Goal: Information Seeking & Learning: Learn about a topic

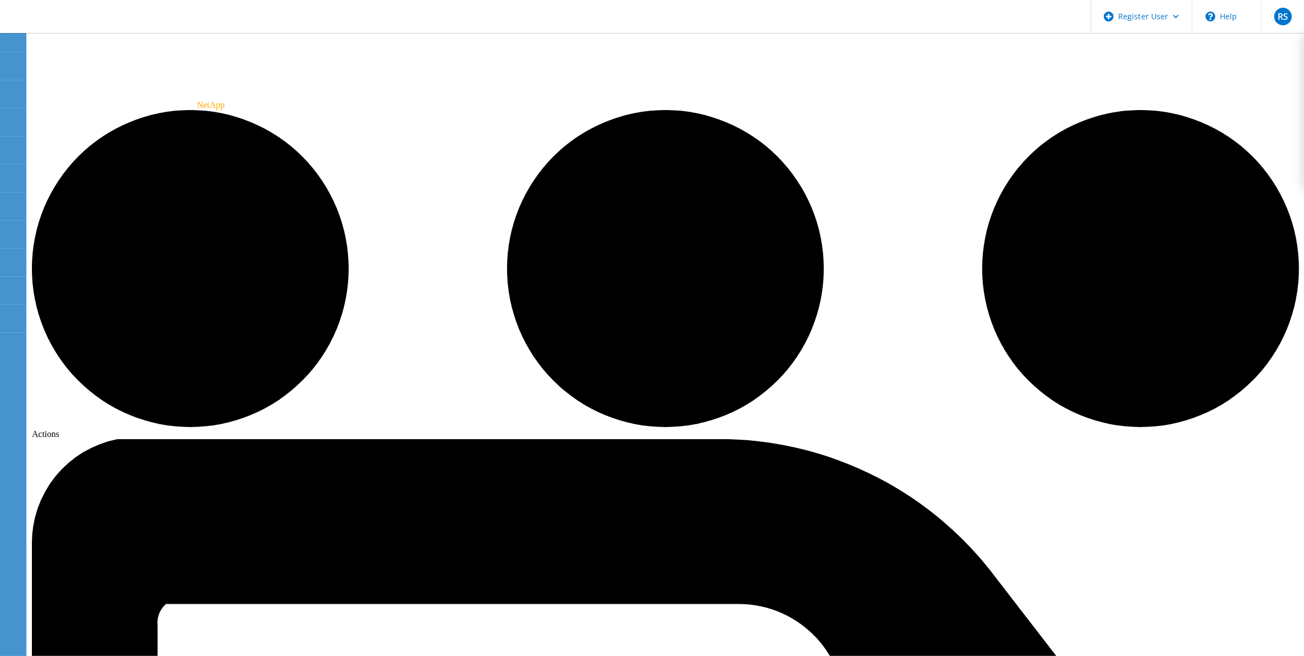
scroll to position [8, 0]
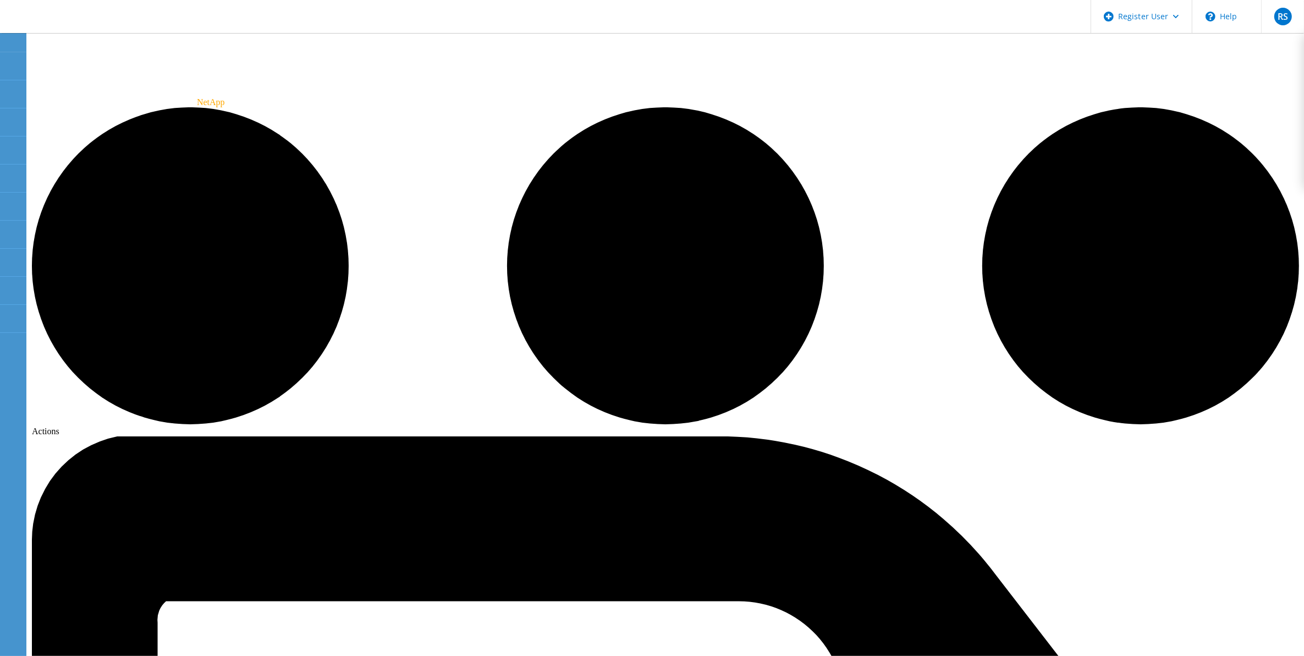
drag, startPoint x: 458, startPoint y: 317, endPoint x: 476, endPoint y: 338, distance: 27.7
drag, startPoint x: 476, startPoint y: 338, endPoint x: 454, endPoint y: 339, distance: 22.0
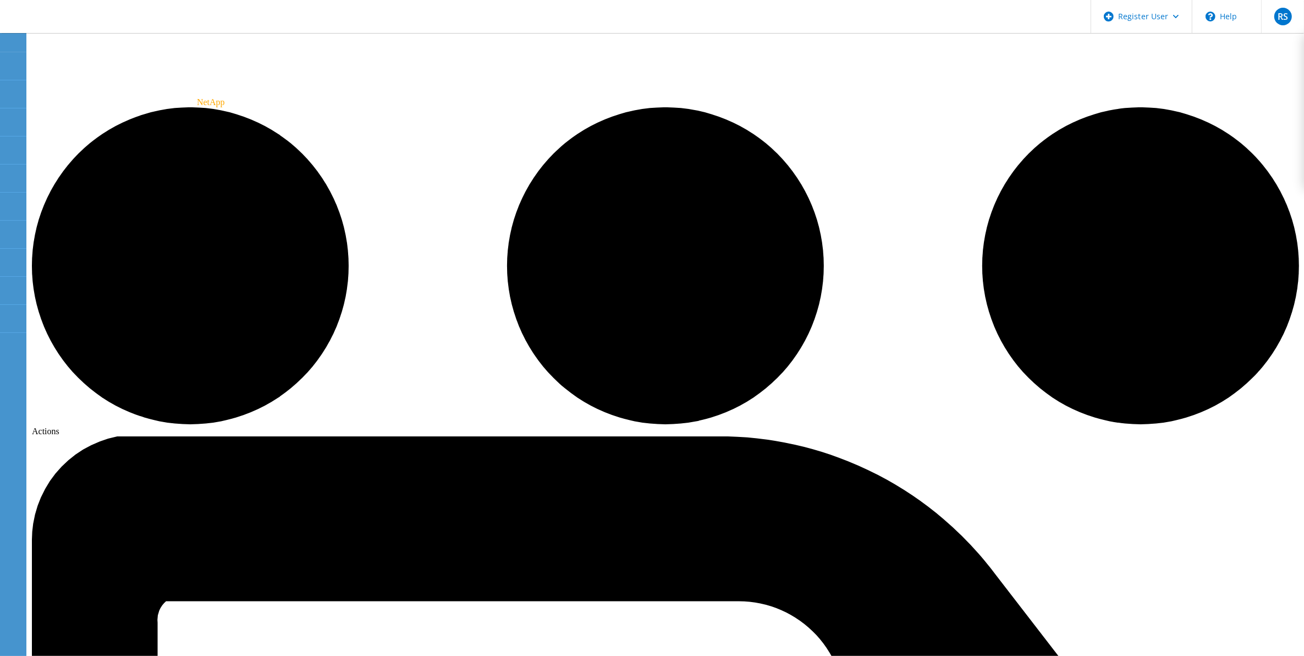
drag, startPoint x: 700, startPoint y: 358, endPoint x: 754, endPoint y: 358, distance: 53.9
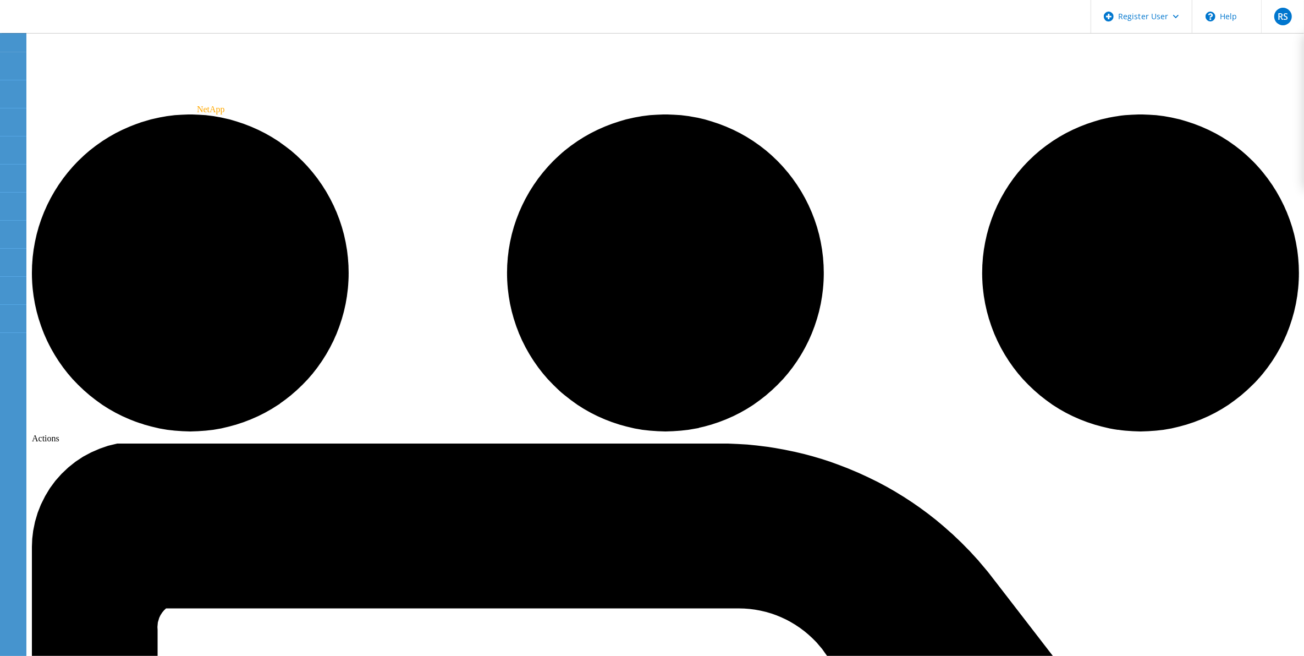
scroll to position [0, 0]
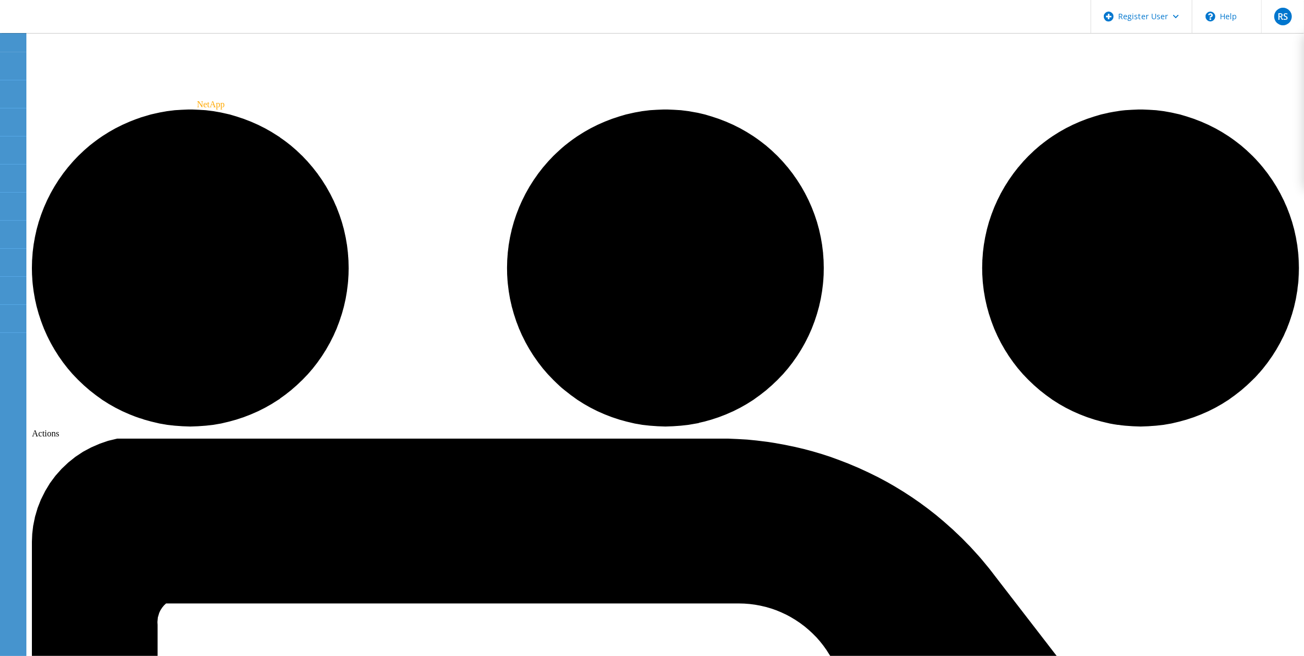
scroll to position [8, 0]
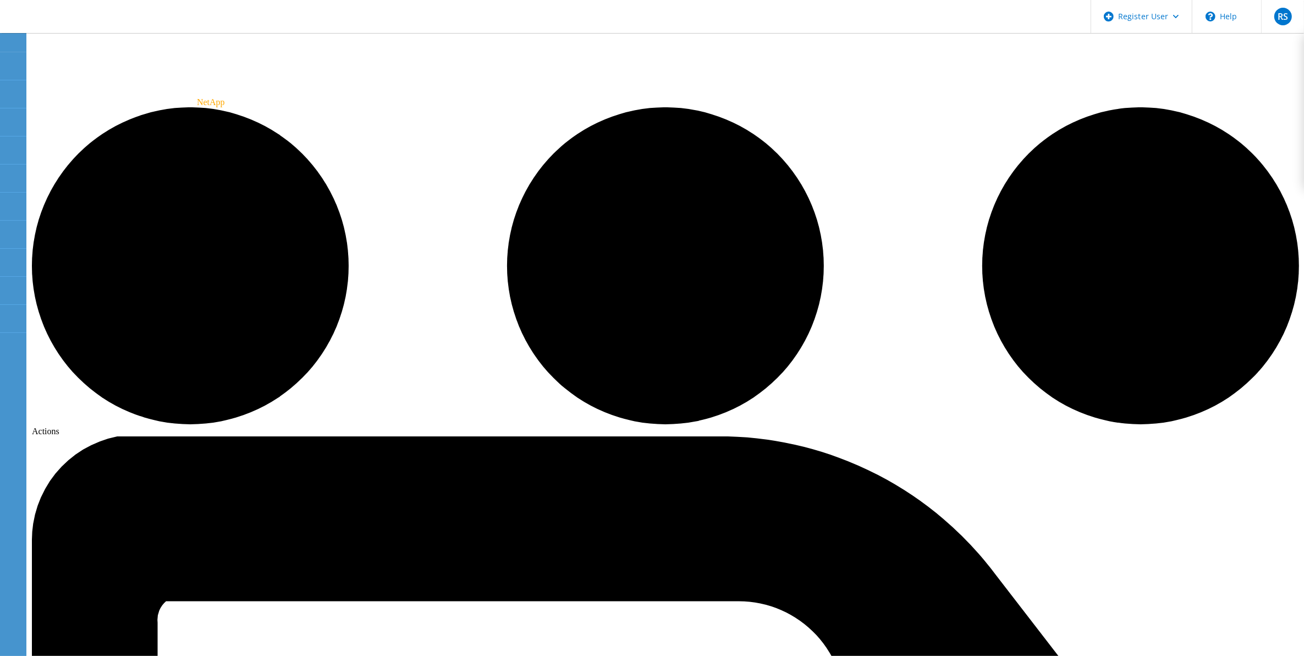
drag, startPoint x: 1124, startPoint y: 300, endPoint x: 237, endPoint y: 219, distance: 890.9
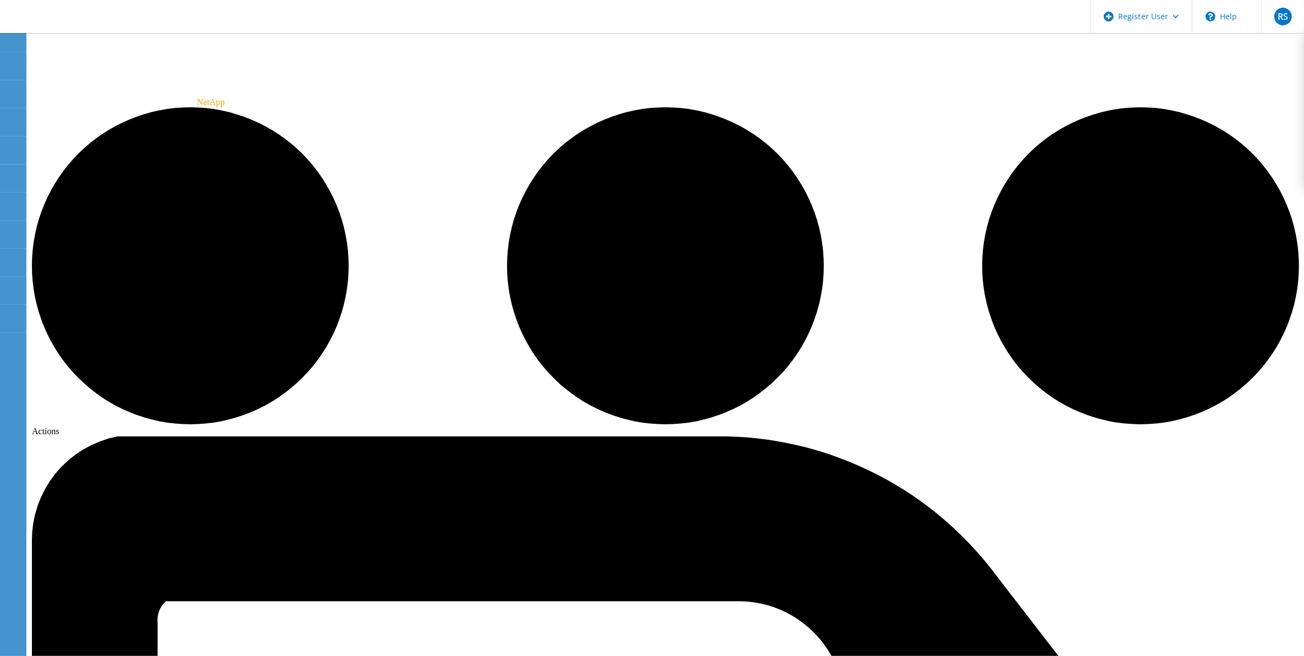
drag, startPoint x: 652, startPoint y: 297, endPoint x: 688, endPoint y: 300, distance: 35.9
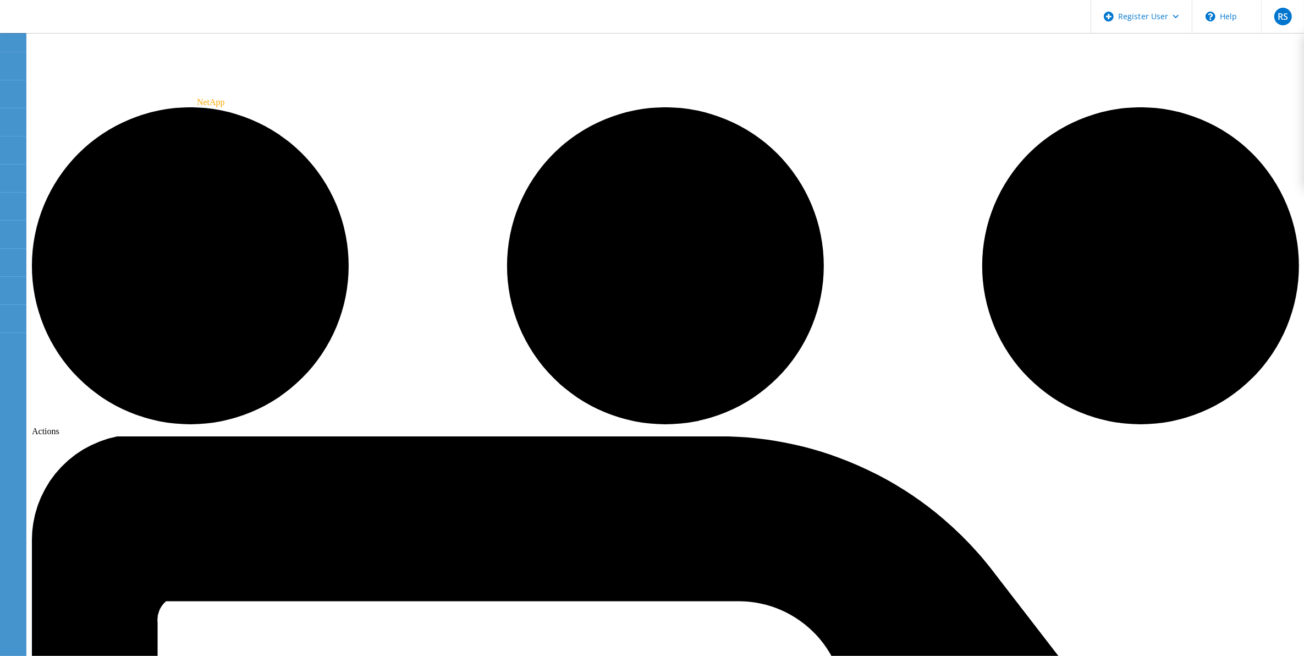
radio input "true"
radio input "false"
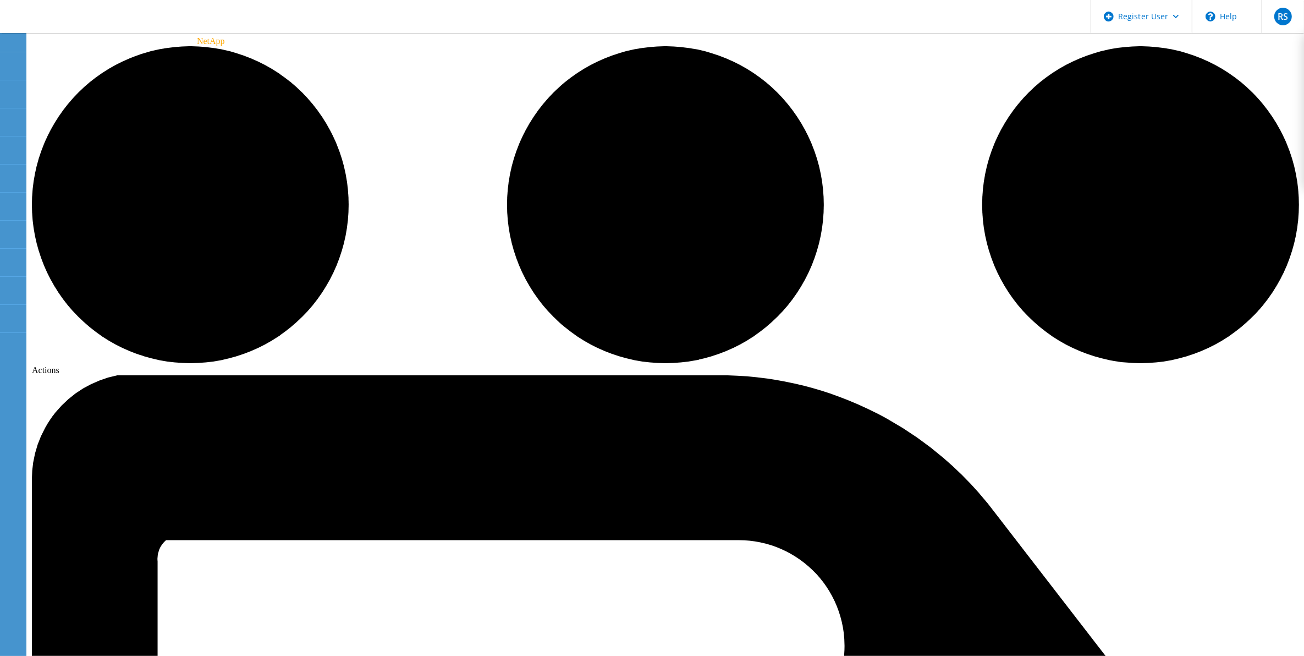
drag, startPoint x: 752, startPoint y: 180, endPoint x: 673, endPoint y: 184, distance: 79.9
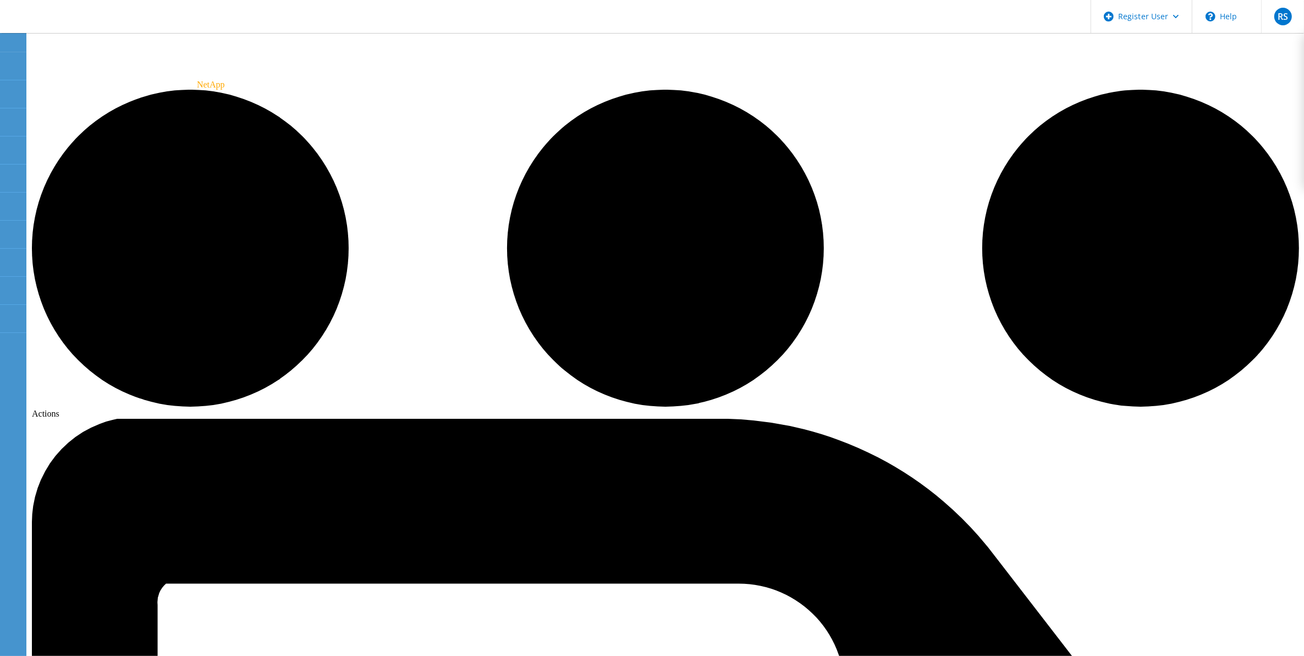
scroll to position [0, 0]
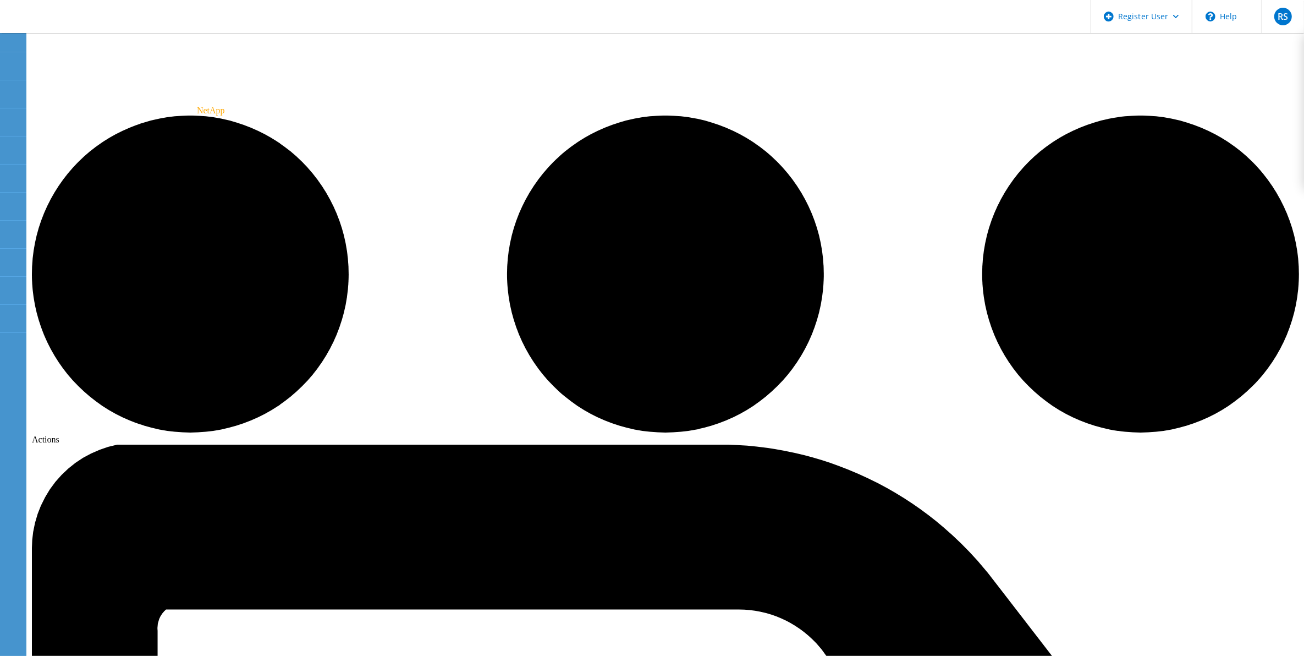
drag, startPoint x: 1226, startPoint y: 52, endPoint x: 1219, endPoint y: 52, distance: 6.1
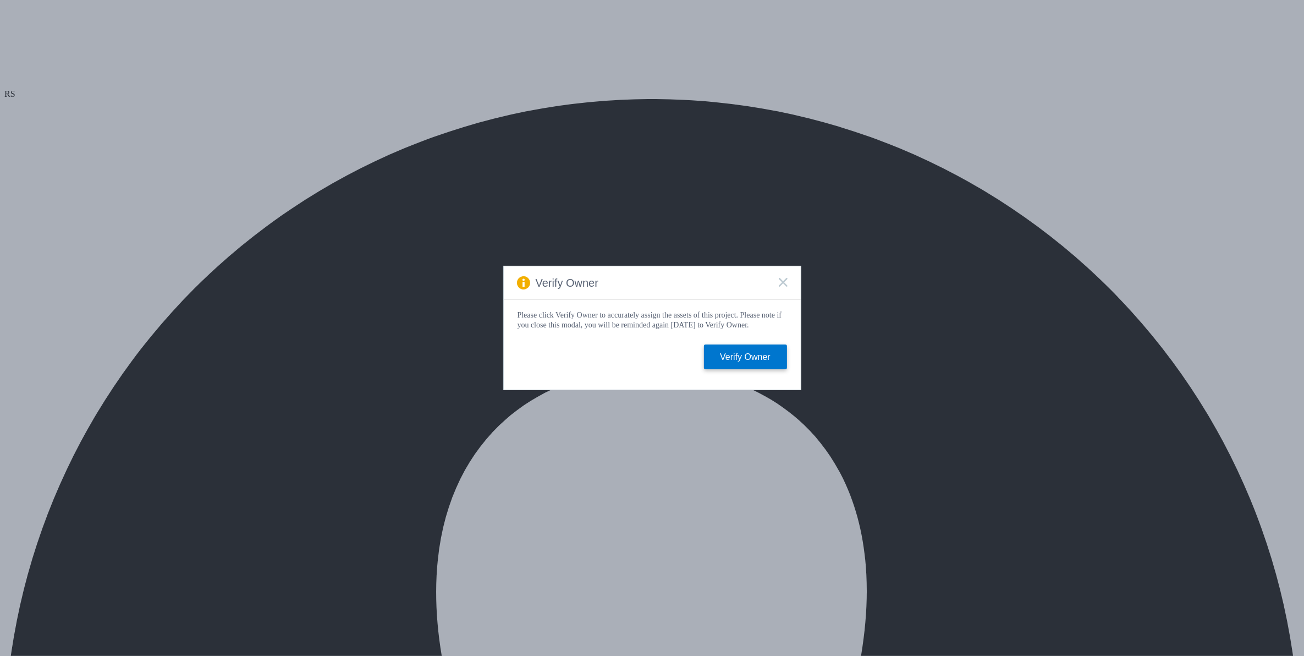
click at [781, 278] on icon at bounding box center [783, 282] width 9 height 9
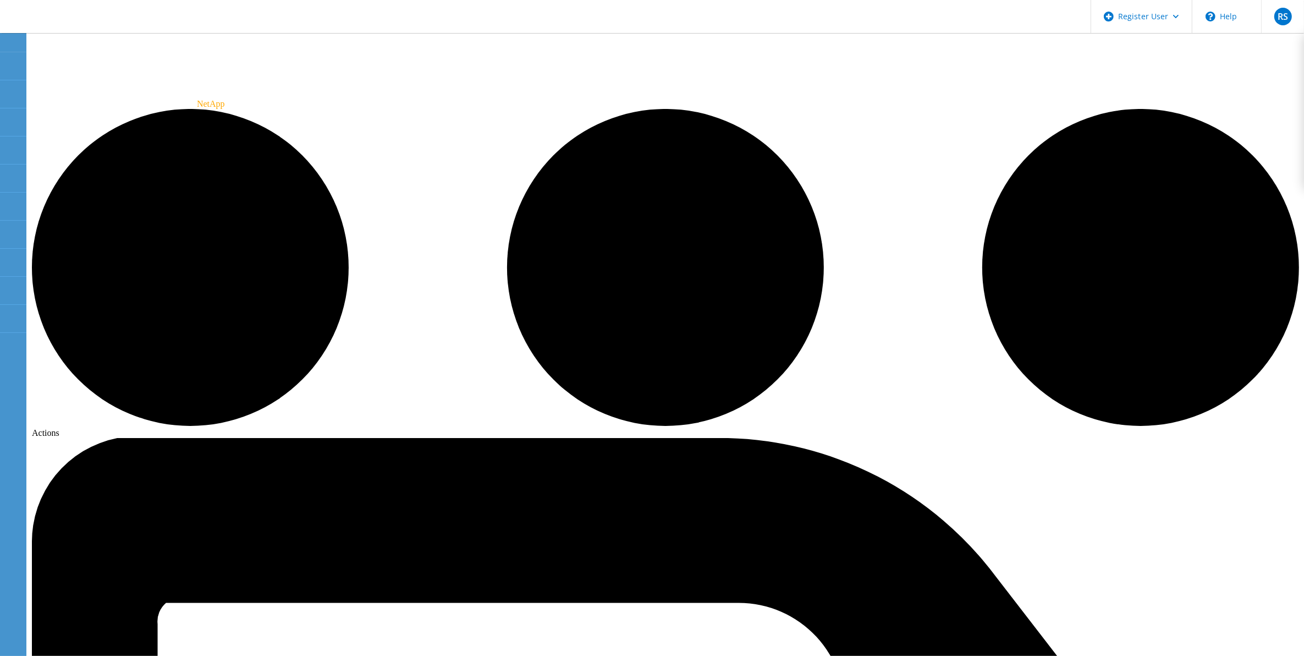
scroll to position [8, 0]
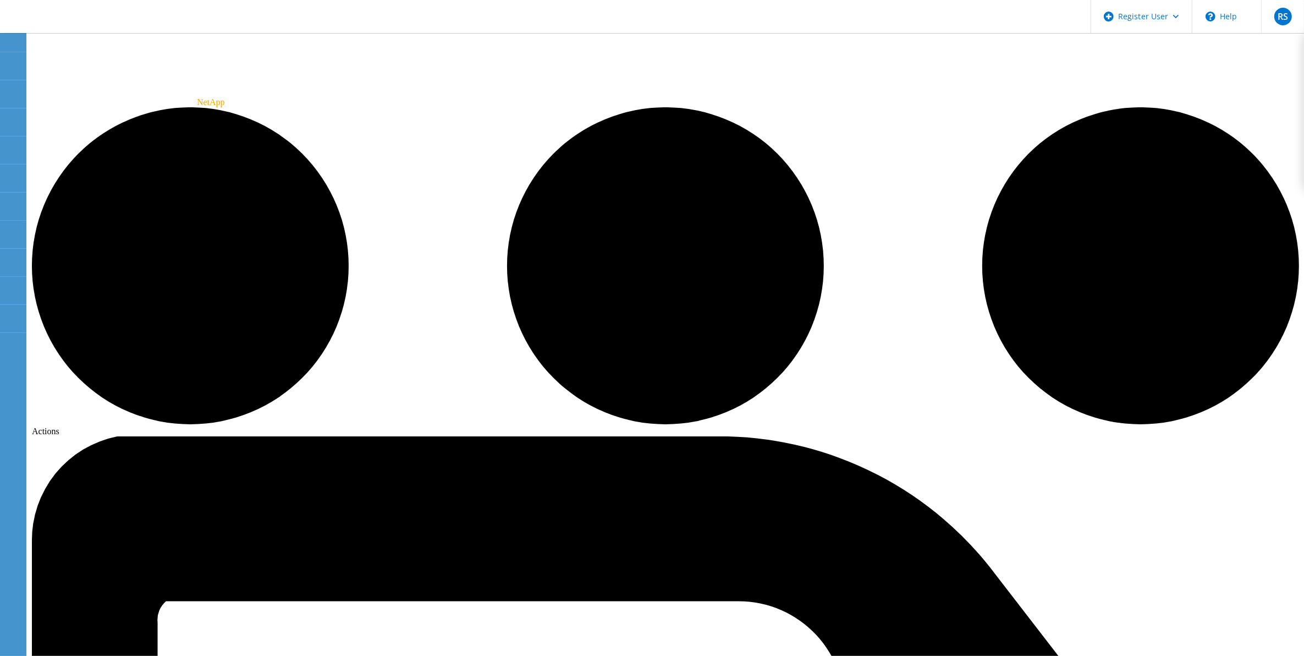
radio input "true"
radio input "false"
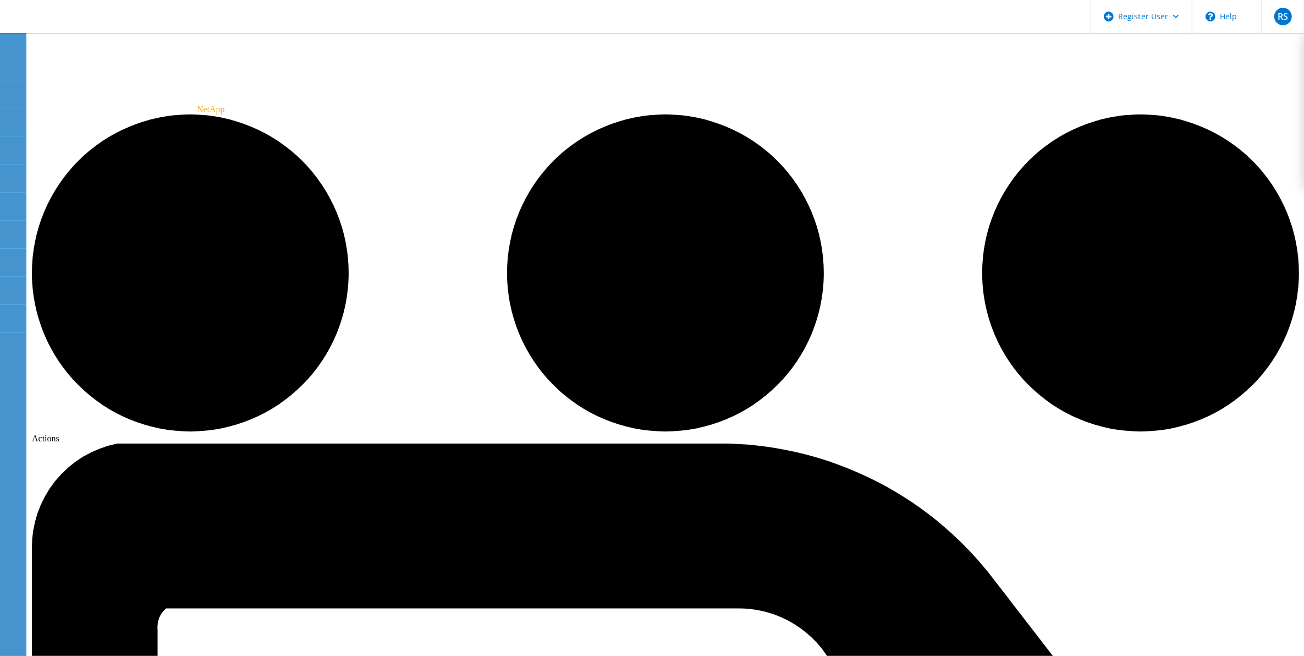
scroll to position [0, 0]
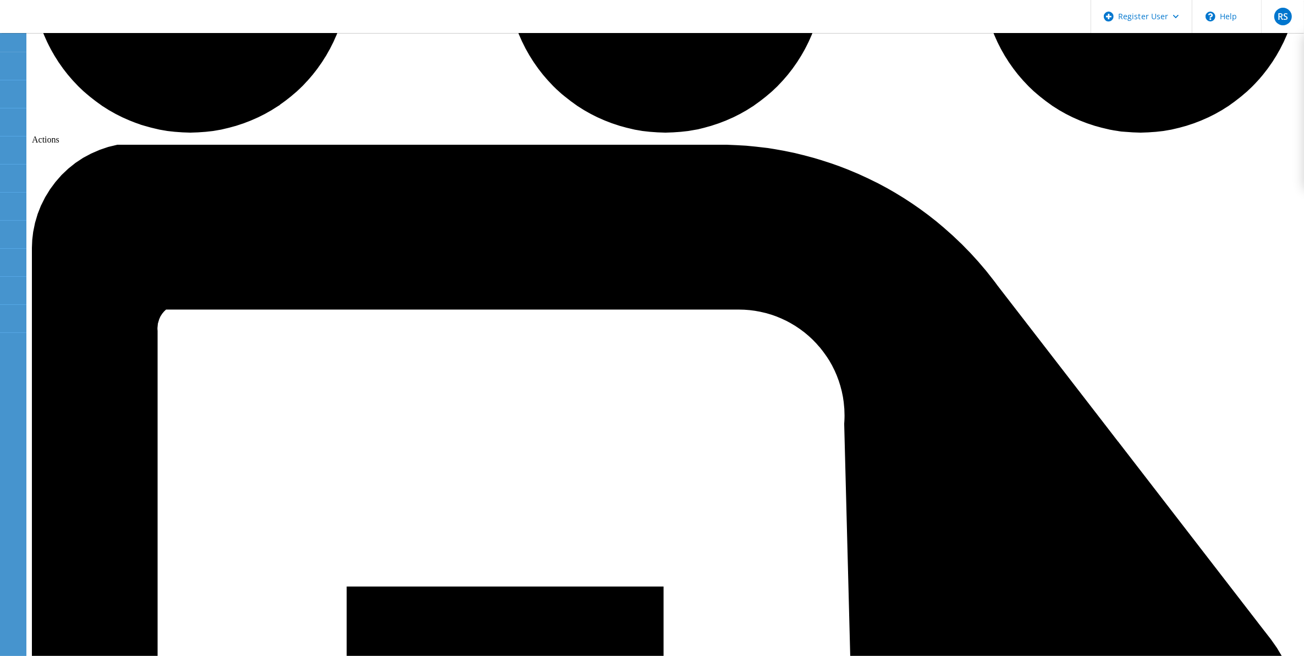
scroll to position [301, 0]
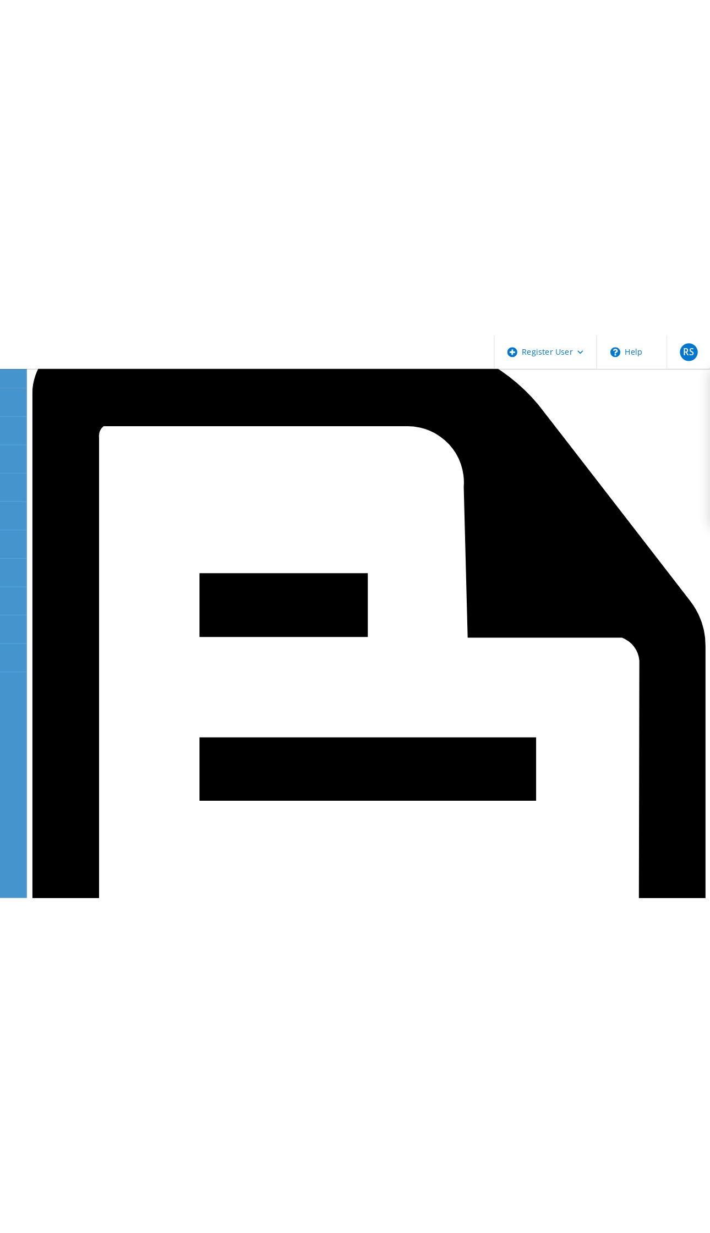
scroll to position [0, 0]
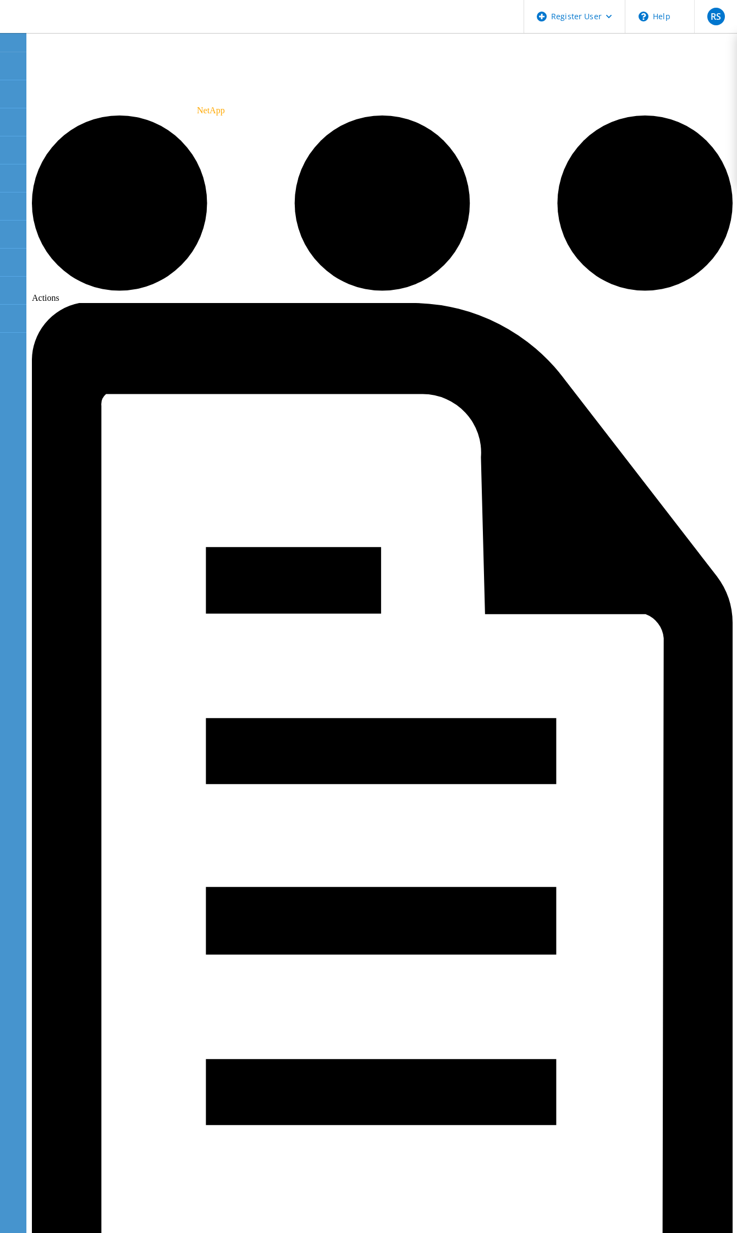
drag, startPoint x: 231, startPoint y: 631, endPoint x: 265, endPoint y: 631, distance: 34.1
drag, startPoint x: 287, startPoint y: 778, endPoint x: 284, endPoint y: 784, distance: 5.9
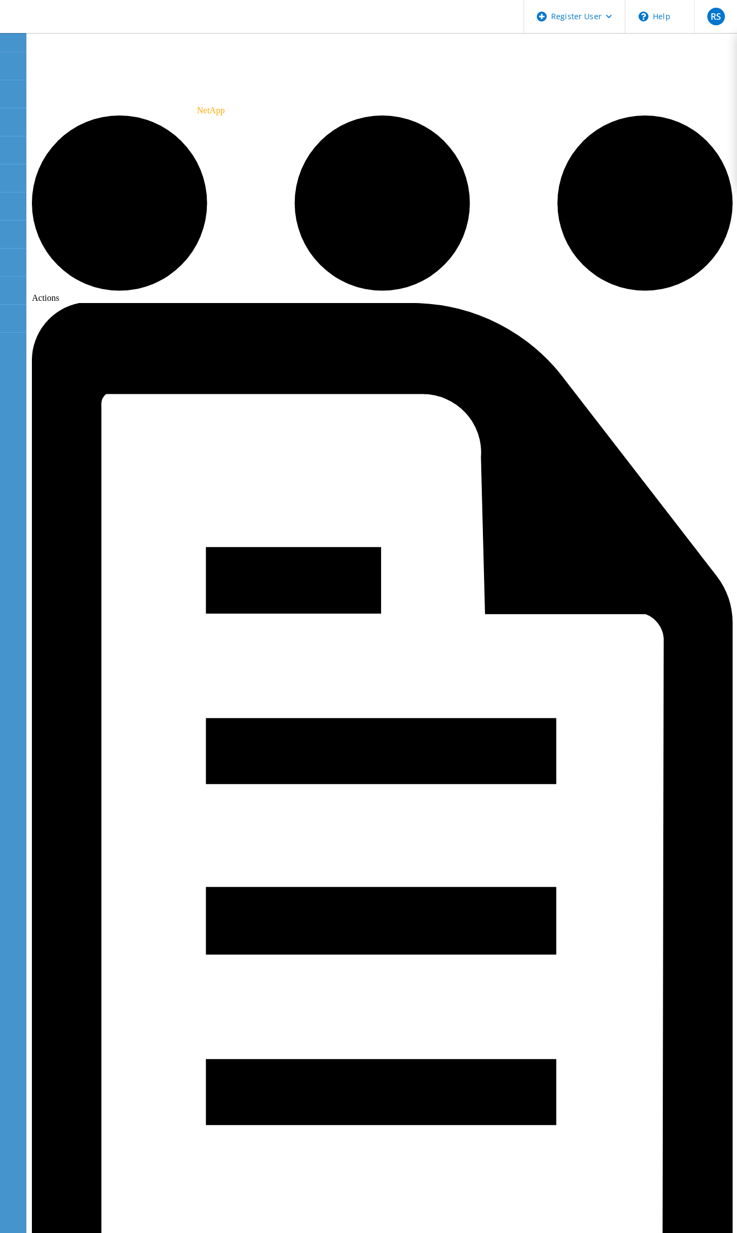
drag, startPoint x: 284, startPoint y: 784, endPoint x: 174, endPoint y: 850, distance: 128.3
